Goal: Information Seeking & Learning: Learn about a topic

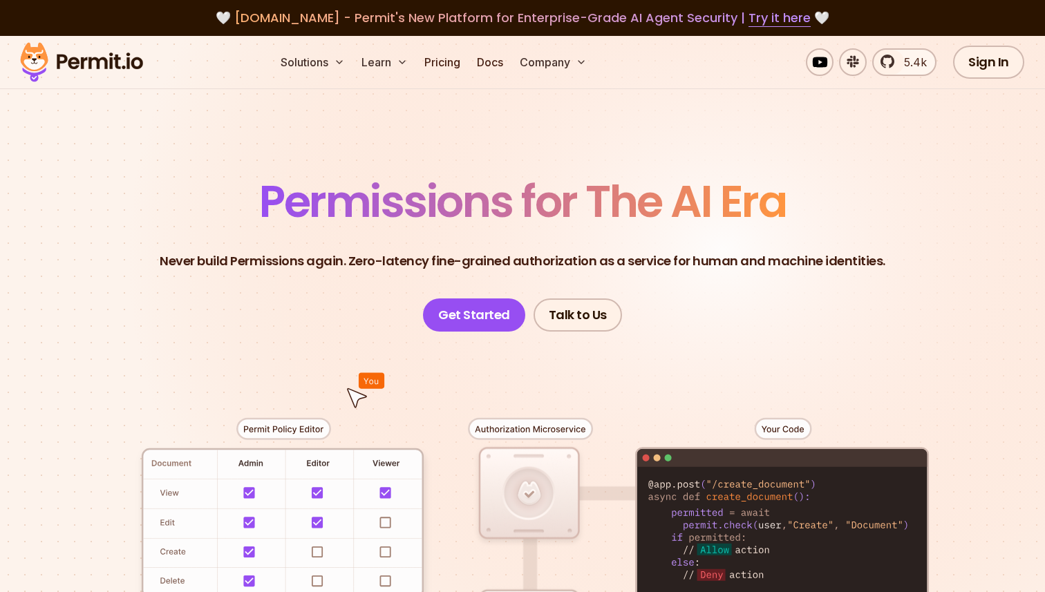
scroll to position [113, 0]
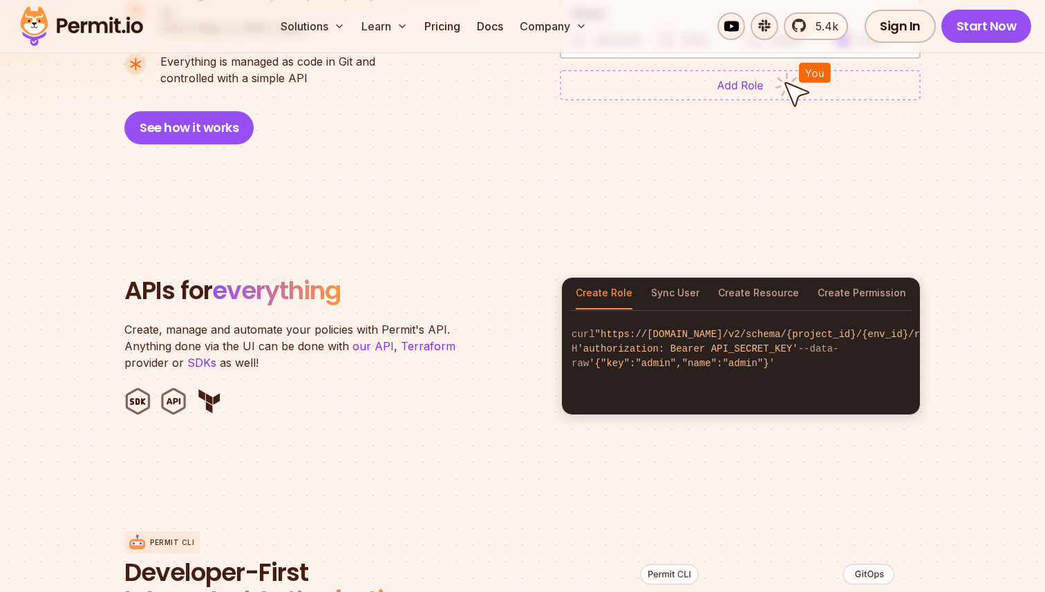
scroll to position [1264, 0]
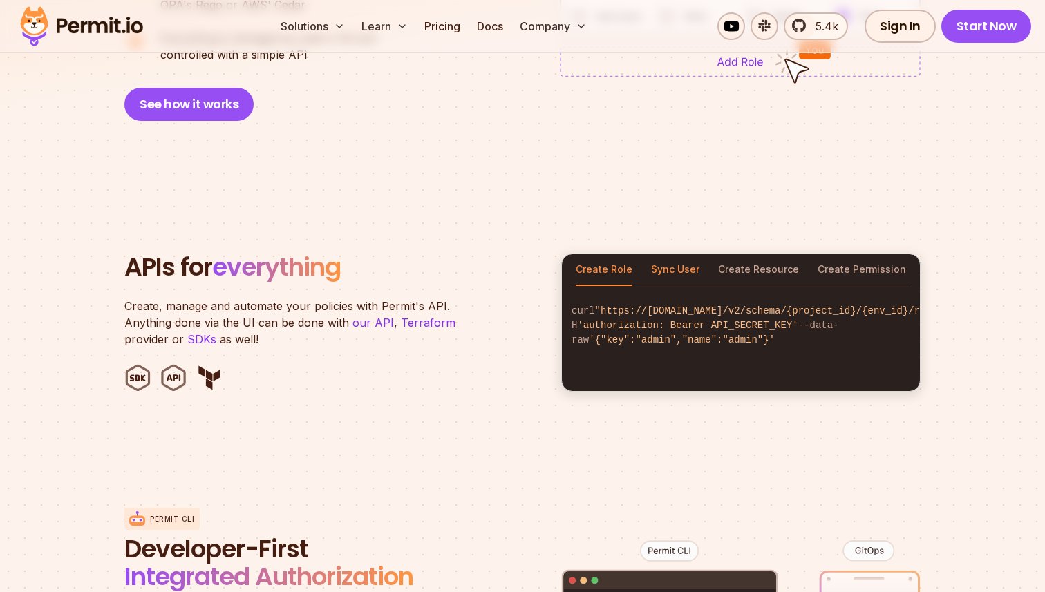
click at [681, 254] on button "Sync User" at bounding box center [675, 270] width 48 height 32
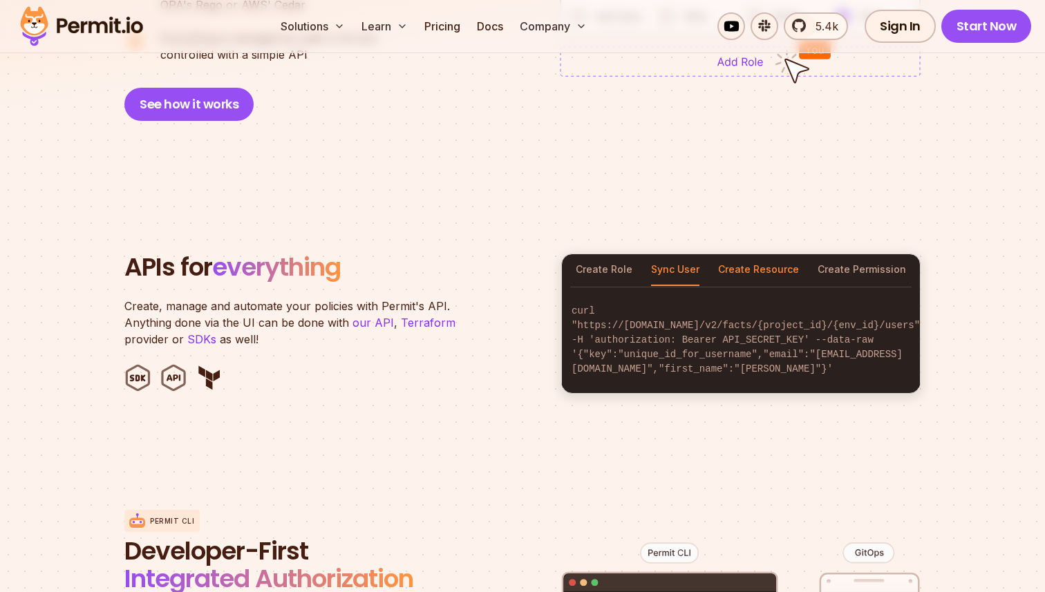
click at [754, 254] on button "Create Resource" at bounding box center [758, 270] width 81 height 32
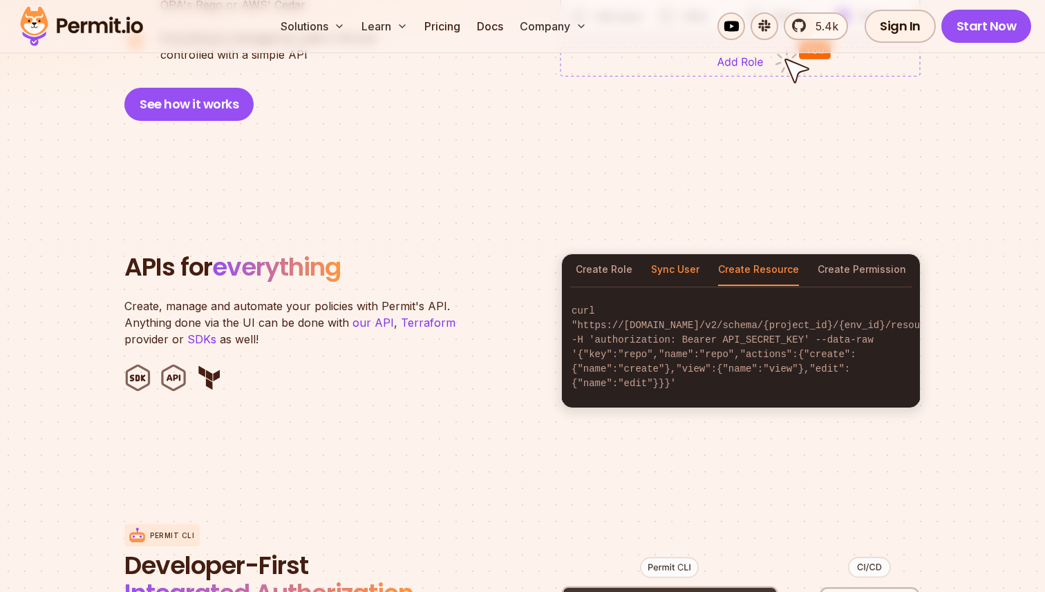
click at [662, 256] on button "Sync User" at bounding box center [675, 270] width 48 height 32
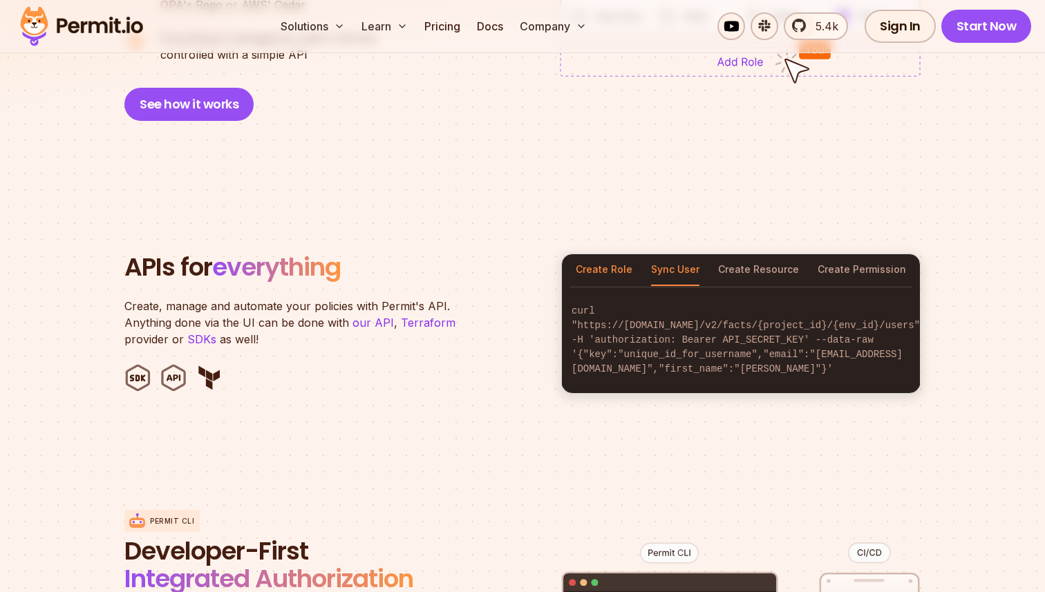
click at [576, 254] on button "Create Role" at bounding box center [604, 270] width 57 height 32
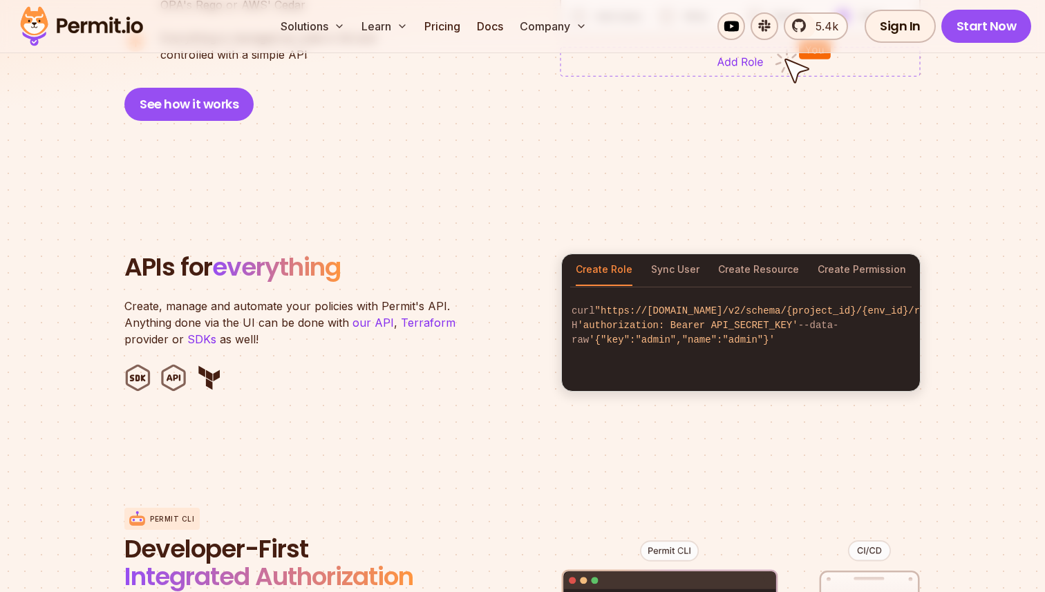
click at [604, 254] on button "Create Role" at bounding box center [604, 270] width 57 height 32
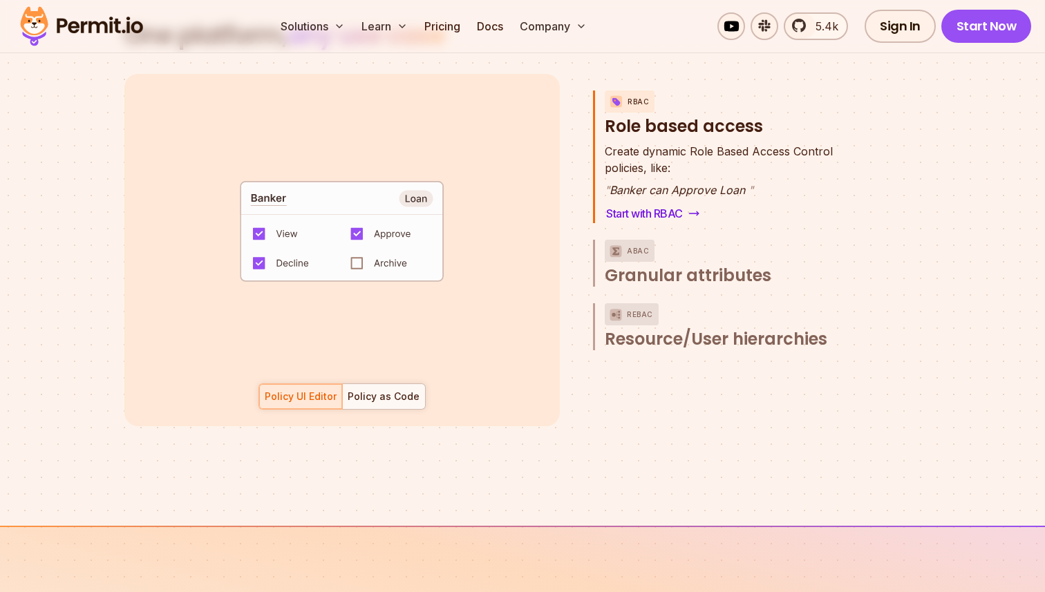
scroll to position [2054, 0]
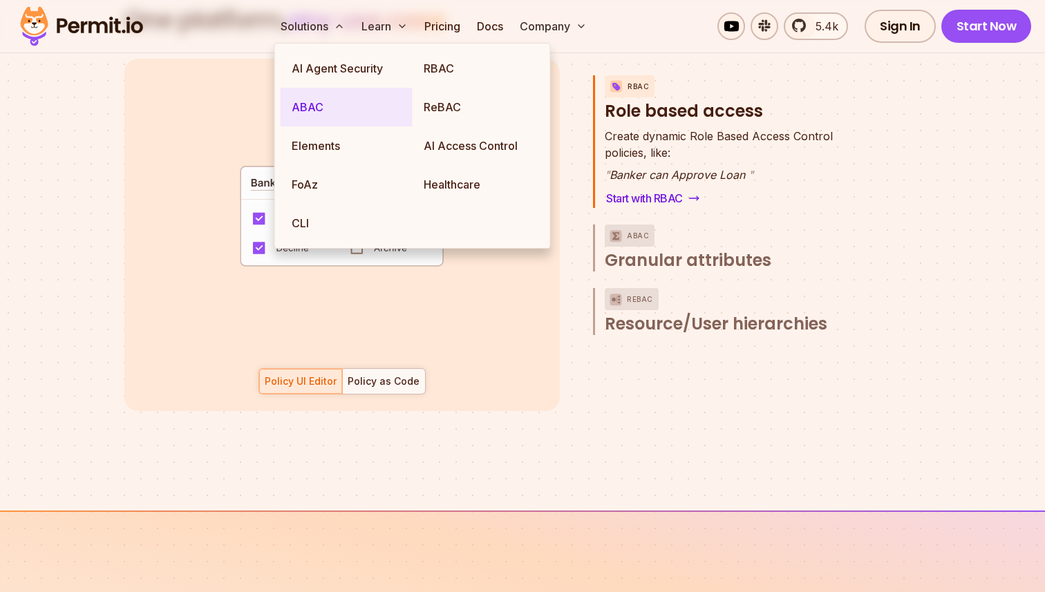
click at [336, 102] on link "ABAC" at bounding box center [347, 107] width 132 height 39
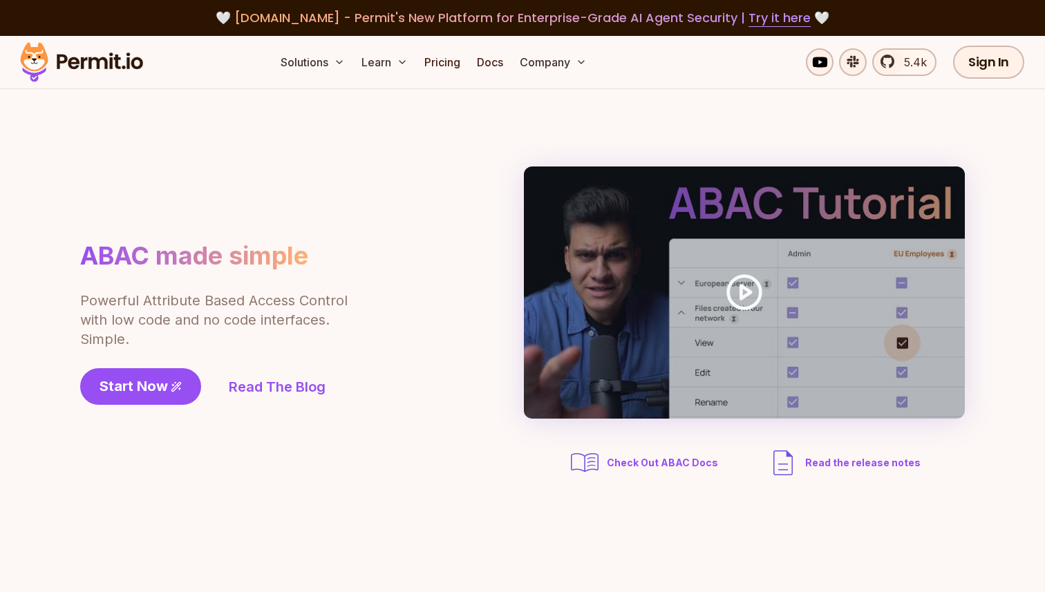
click at [97, 66] on img at bounding box center [81, 62] width 135 height 47
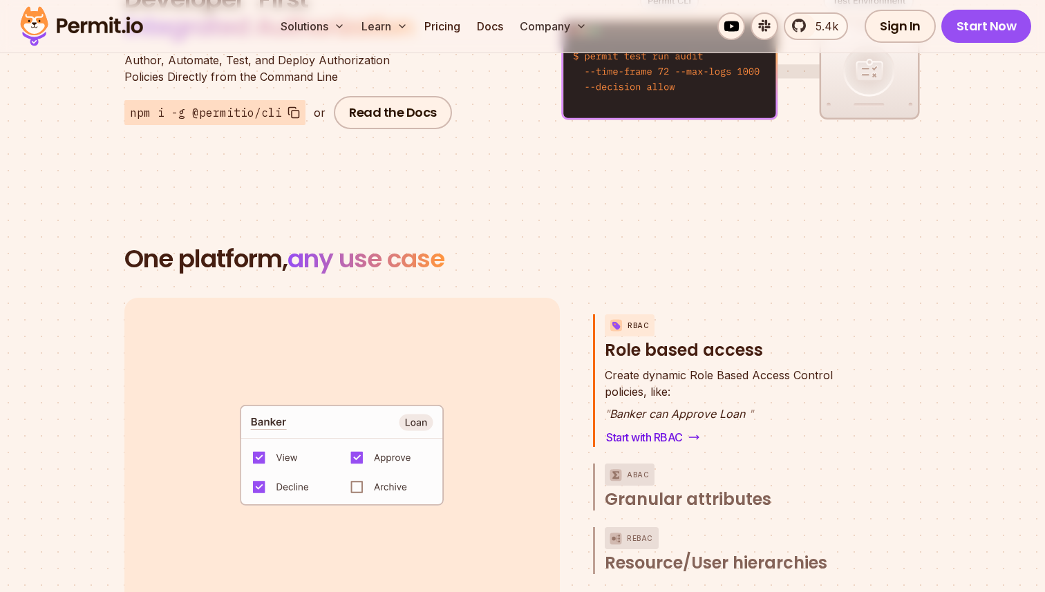
scroll to position [1944, 0]
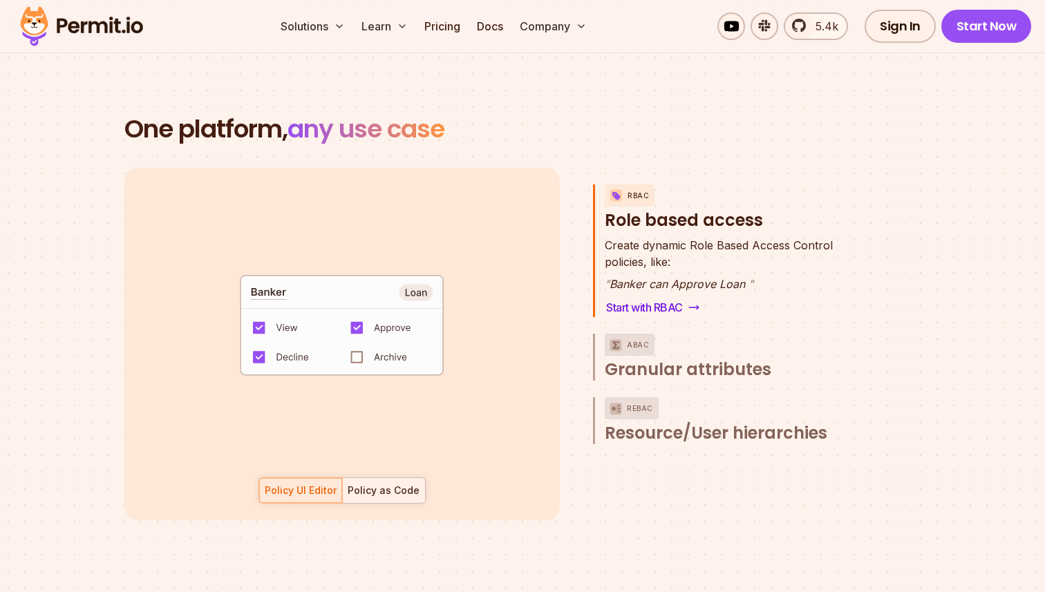
click at [373, 484] on div "Policy as Code" at bounding box center [384, 491] width 72 height 14
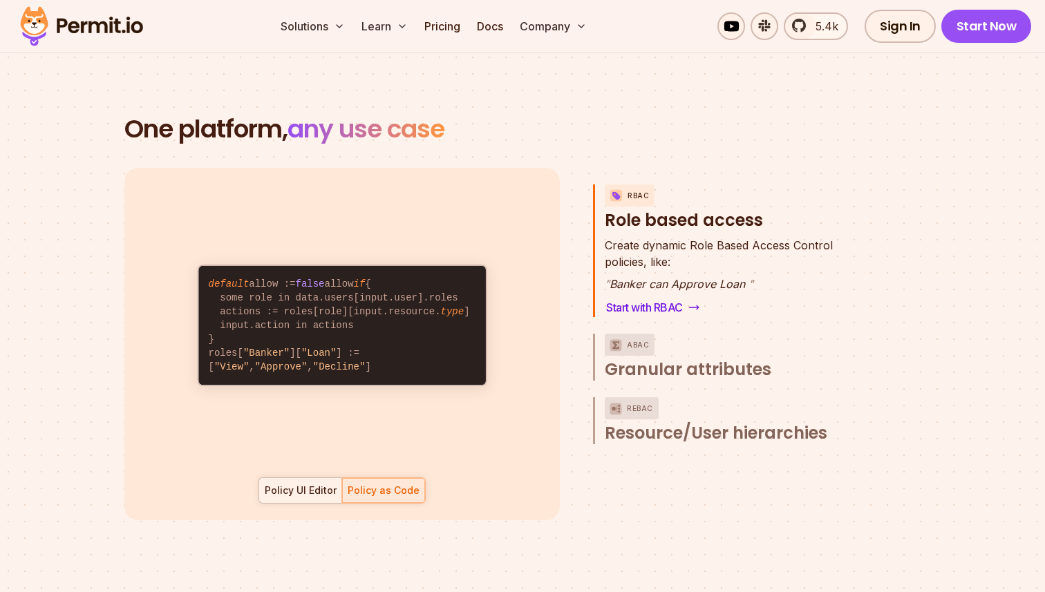
click at [321, 484] on div "Policy UI Editor" at bounding box center [301, 491] width 72 height 14
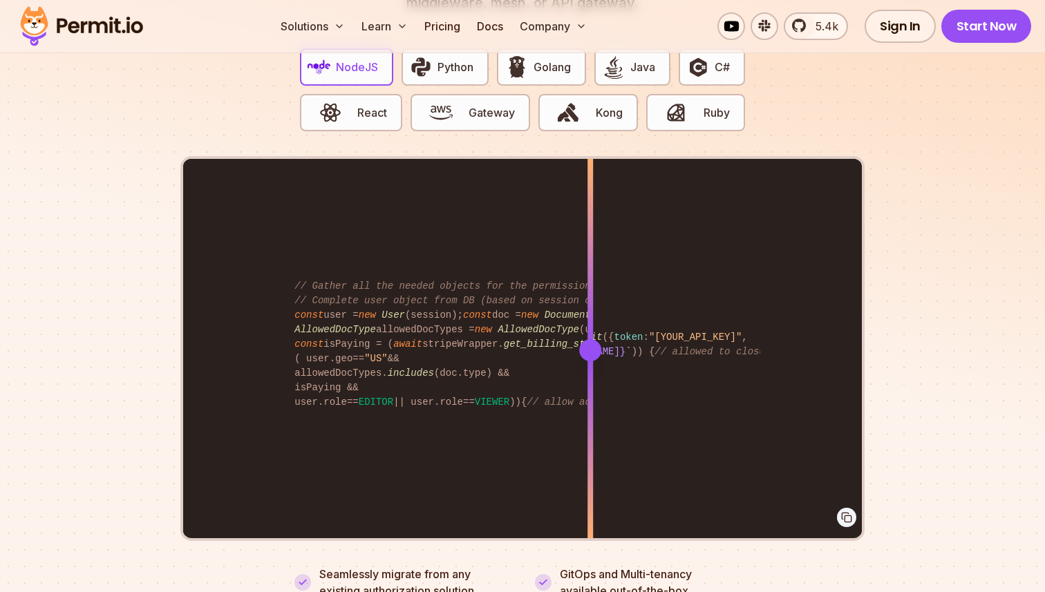
scroll to position [2764, 0]
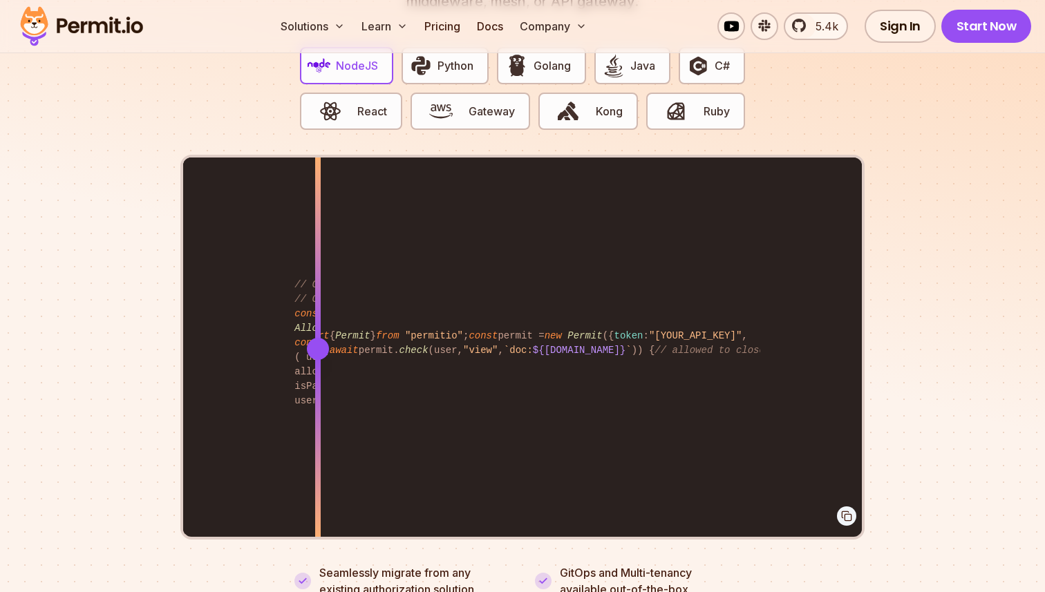
drag, startPoint x: 592, startPoint y: 328, endPoint x: 319, endPoint y: 346, distance: 273.6
click at [319, 346] on div at bounding box center [318, 349] width 6 height 382
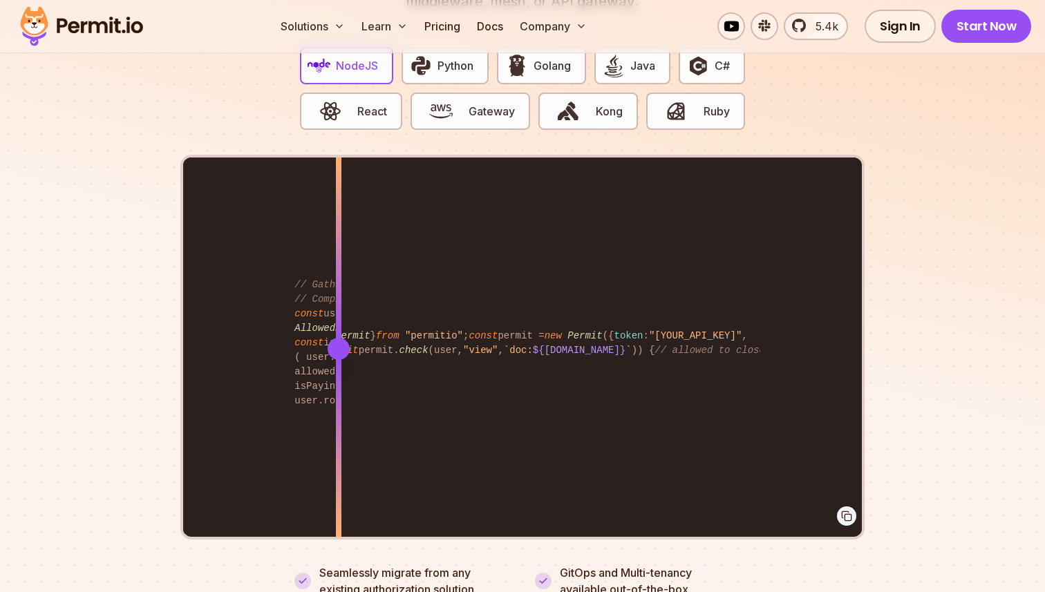
click at [339, 344] on div "import { Permit } from "permitio" ; const permit = new Permit ({ token : "[YOUR…" at bounding box center [522, 349] width 679 height 382
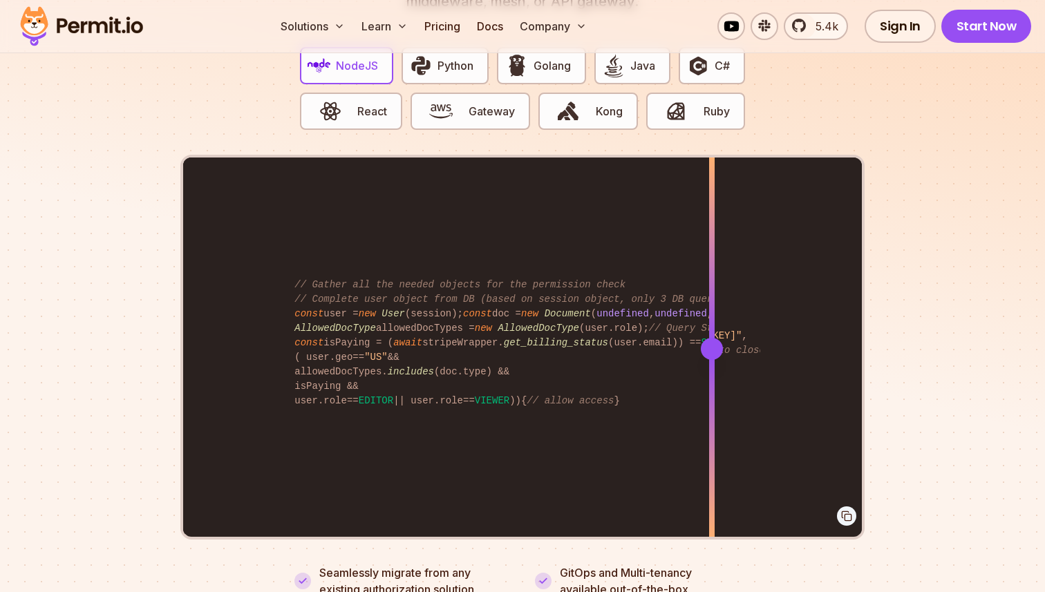
drag, startPoint x: 339, startPoint y: 344, endPoint x: 712, endPoint y: 335, distance: 373.4
click at [712, 335] on div at bounding box center [712, 349] width 6 height 382
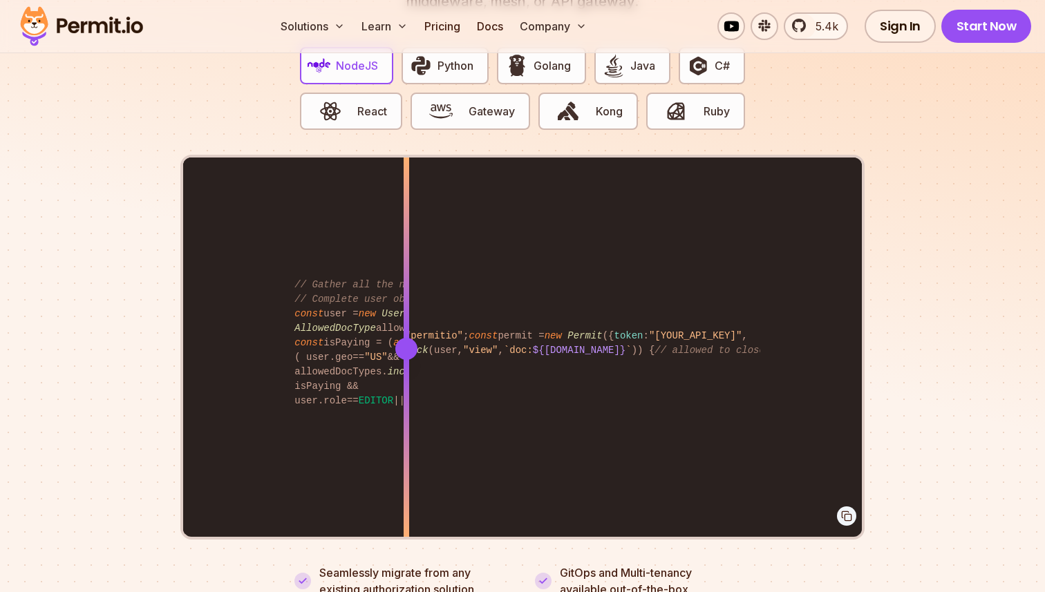
drag, startPoint x: 712, startPoint y: 335, endPoint x: 399, endPoint y: 348, distance: 313.4
click at [404, 348] on div at bounding box center [407, 349] width 6 height 382
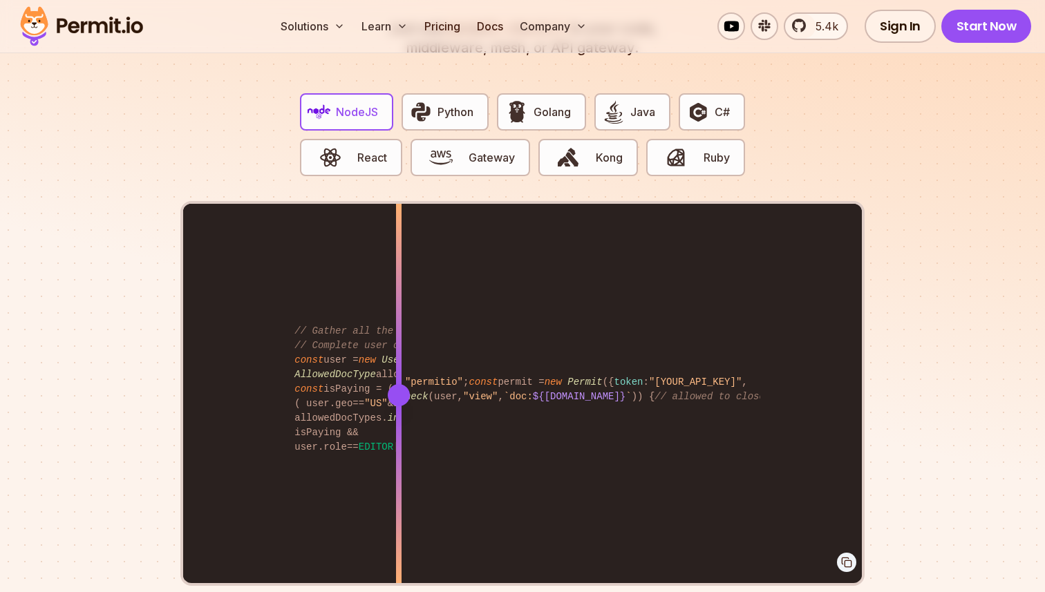
scroll to position [2734, 0]
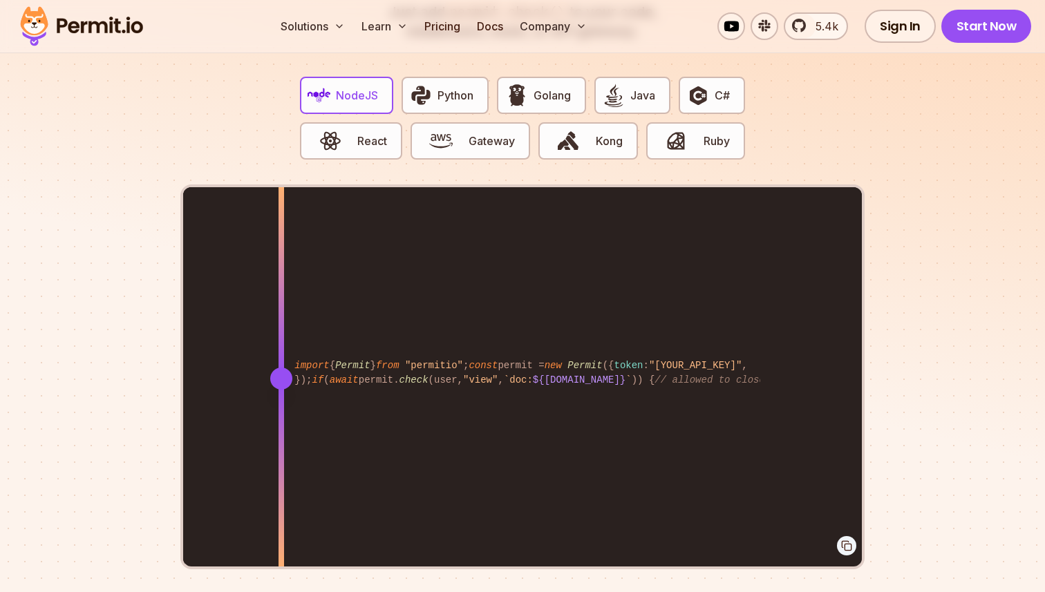
drag, startPoint x: 397, startPoint y: 354, endPoint x: 265, endPoint y: 415, distance: 145.7
click at [279, 415] on div at bounding box center [282, 378] width 6 height 382
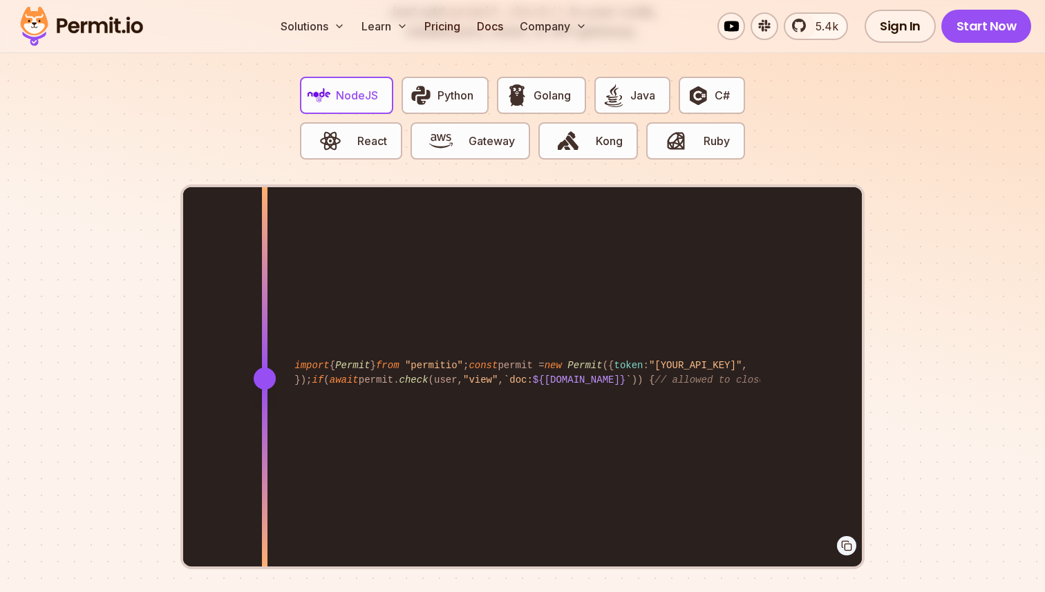
scroll to position [2674, 0]
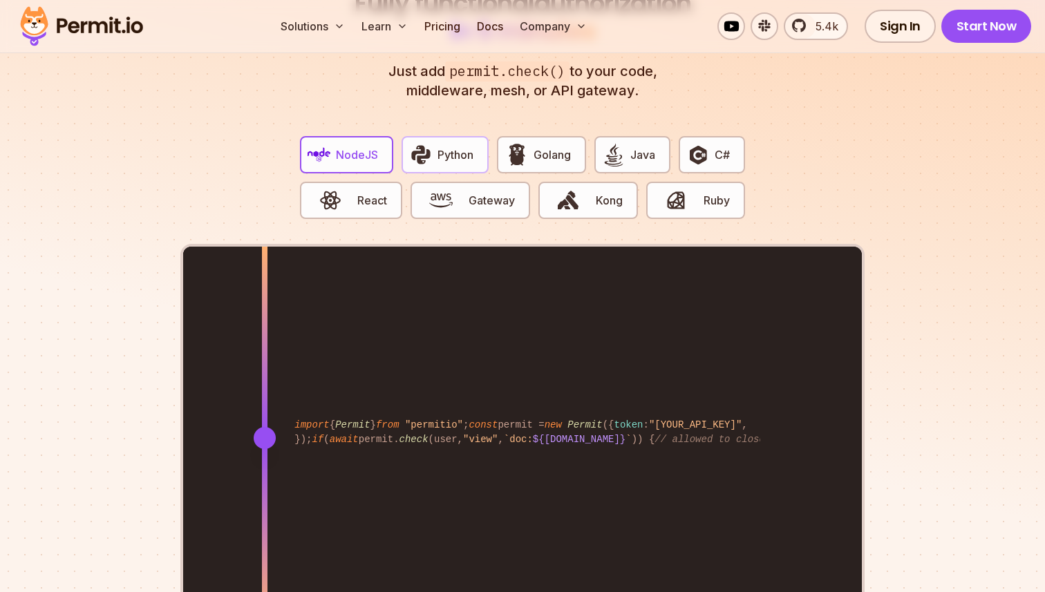
click at [456, 149] on button "Python" at bounding box center [445, 154] width 87 height 37
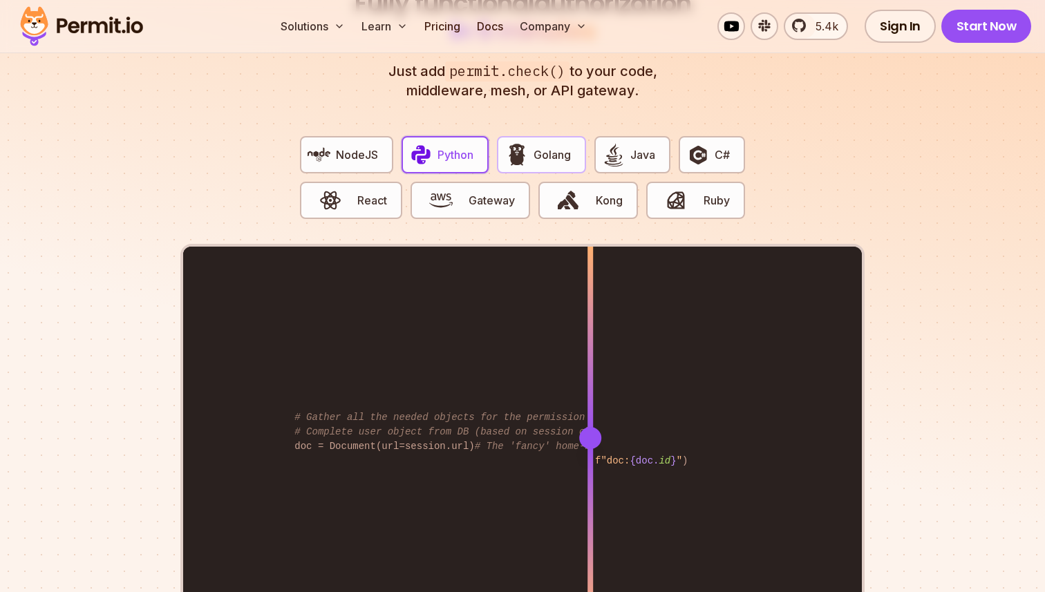
click at [553, 136] on button "Golang" at bounding box center [541, 154] width 88 height 37
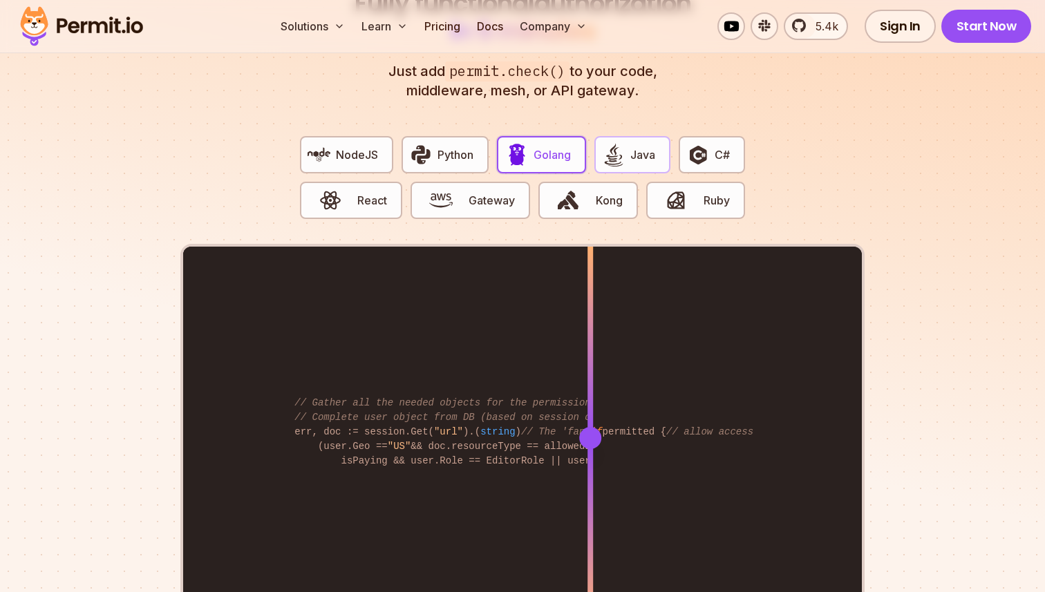
click at [615, 143] on img "button" at bounding box center [614, 155] width 24 height 24
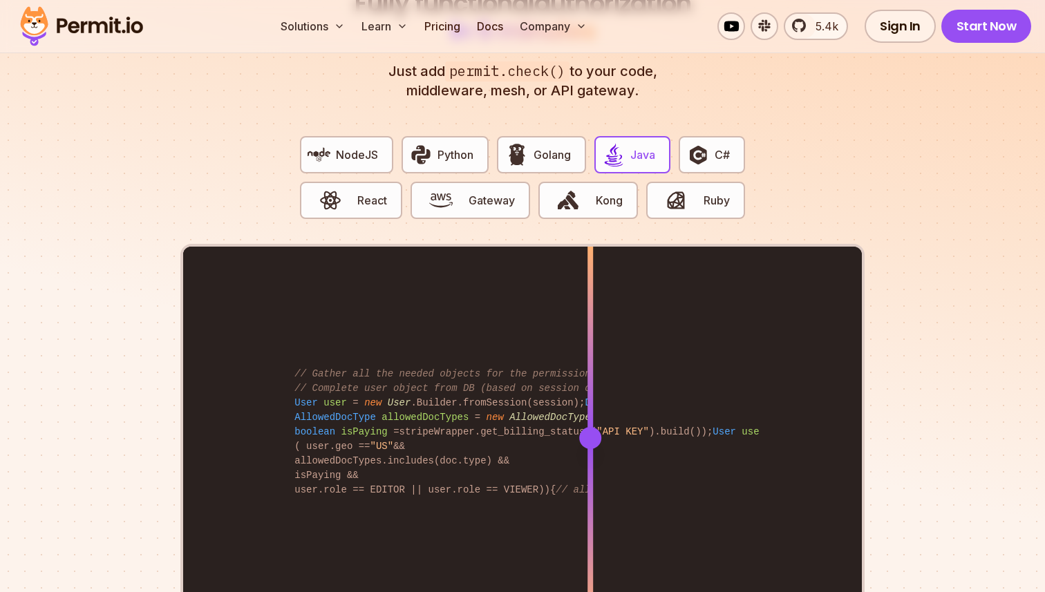
click at [395, 142] on div "NodeJS Python Golang Java C# React Gateway Kong Ruby" at bounding box center [522, 184] width 467 height 119
click at [362, 147] on span "NodeJS" at bounding box center [357, 155] width 42 height 17
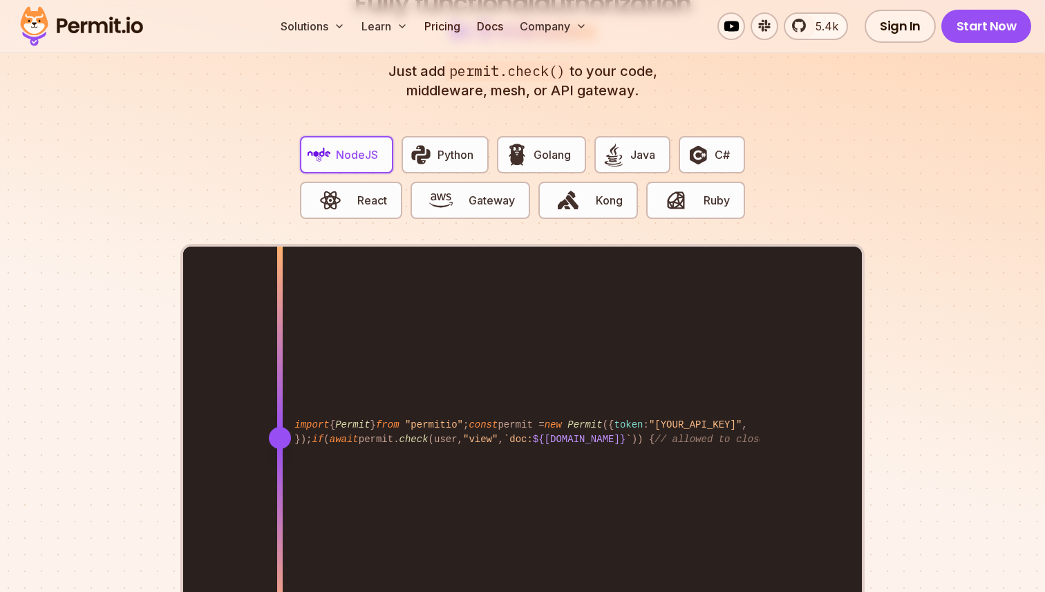
drag, startPoint x: 593, startPoint y: 415, endPoint x: 262, endPoint y: 416, distance: 331.1
click at [269, 427] on div at bounding box center [280, 438] width 22 height 22
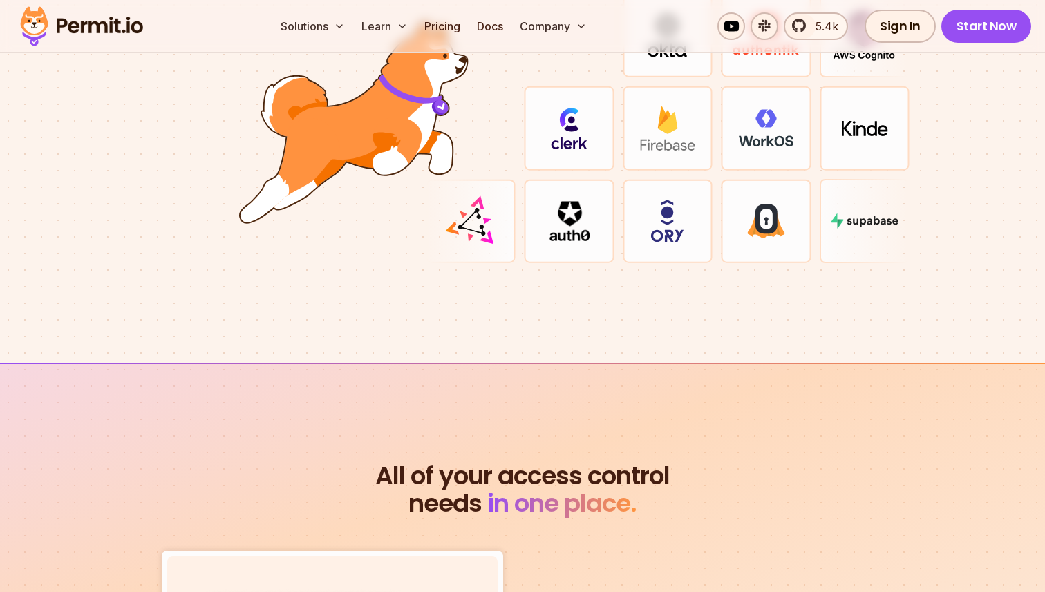
scroll to position [3891, 0]
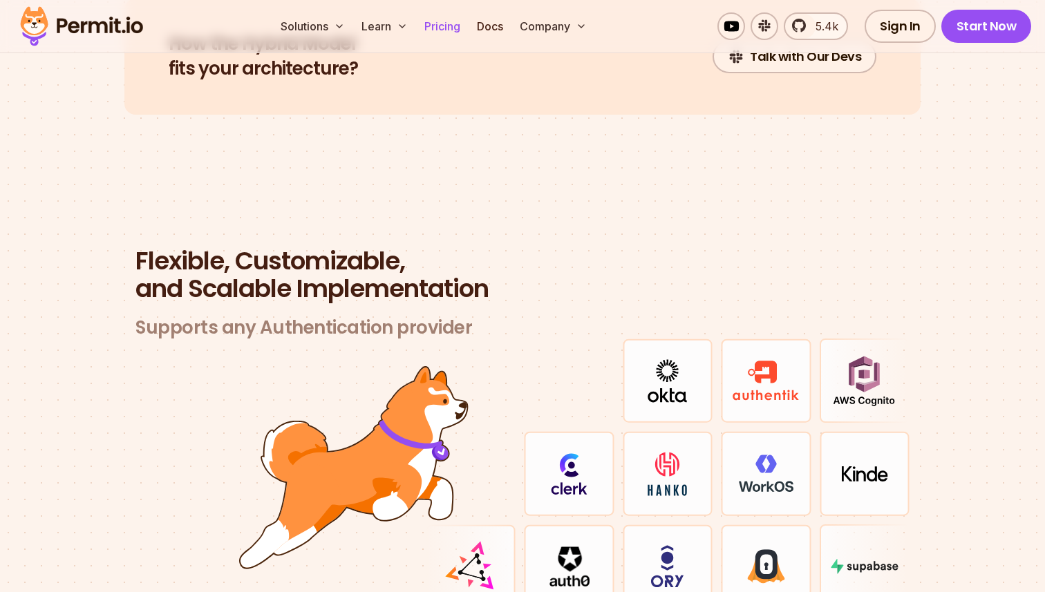
click at [426, 28] on link "Pricing" at bounding box center [442, 26] width 47 height 28
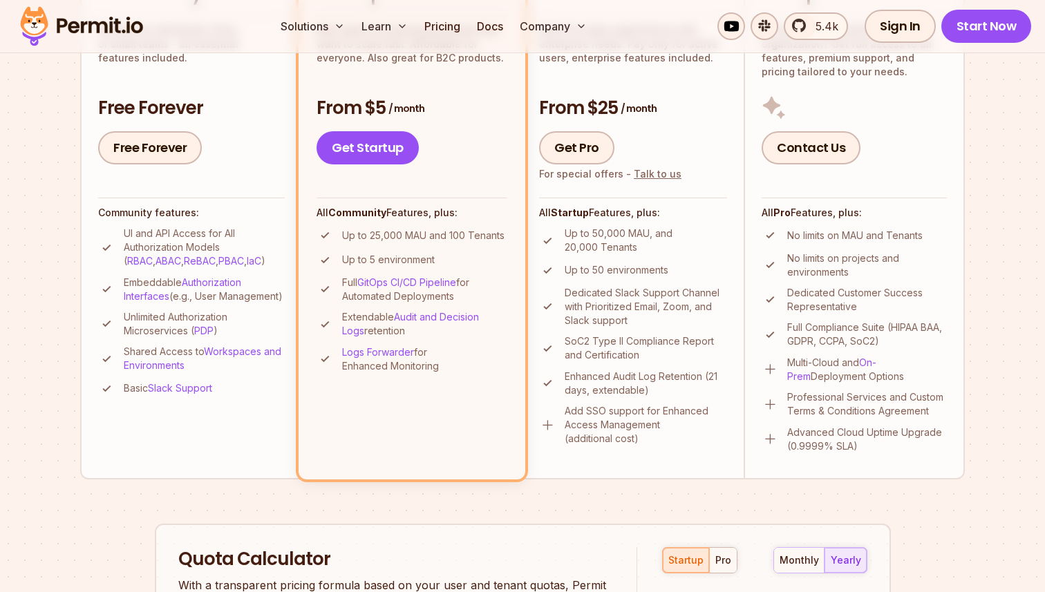
scroll to position [314, 0]
